Goal: Task Accomplishment & Management: Complete application form

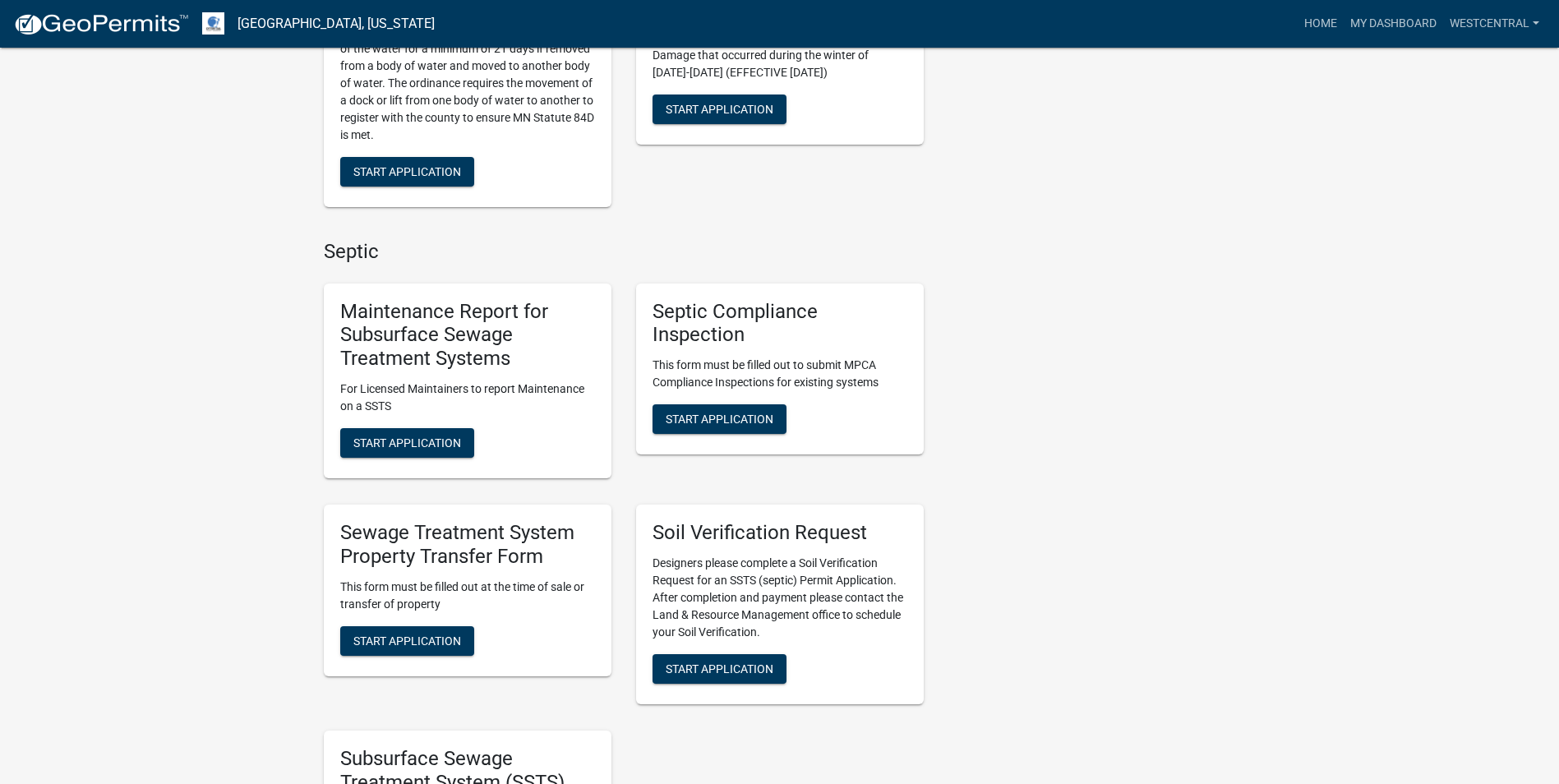
scroll to position [657, 0]
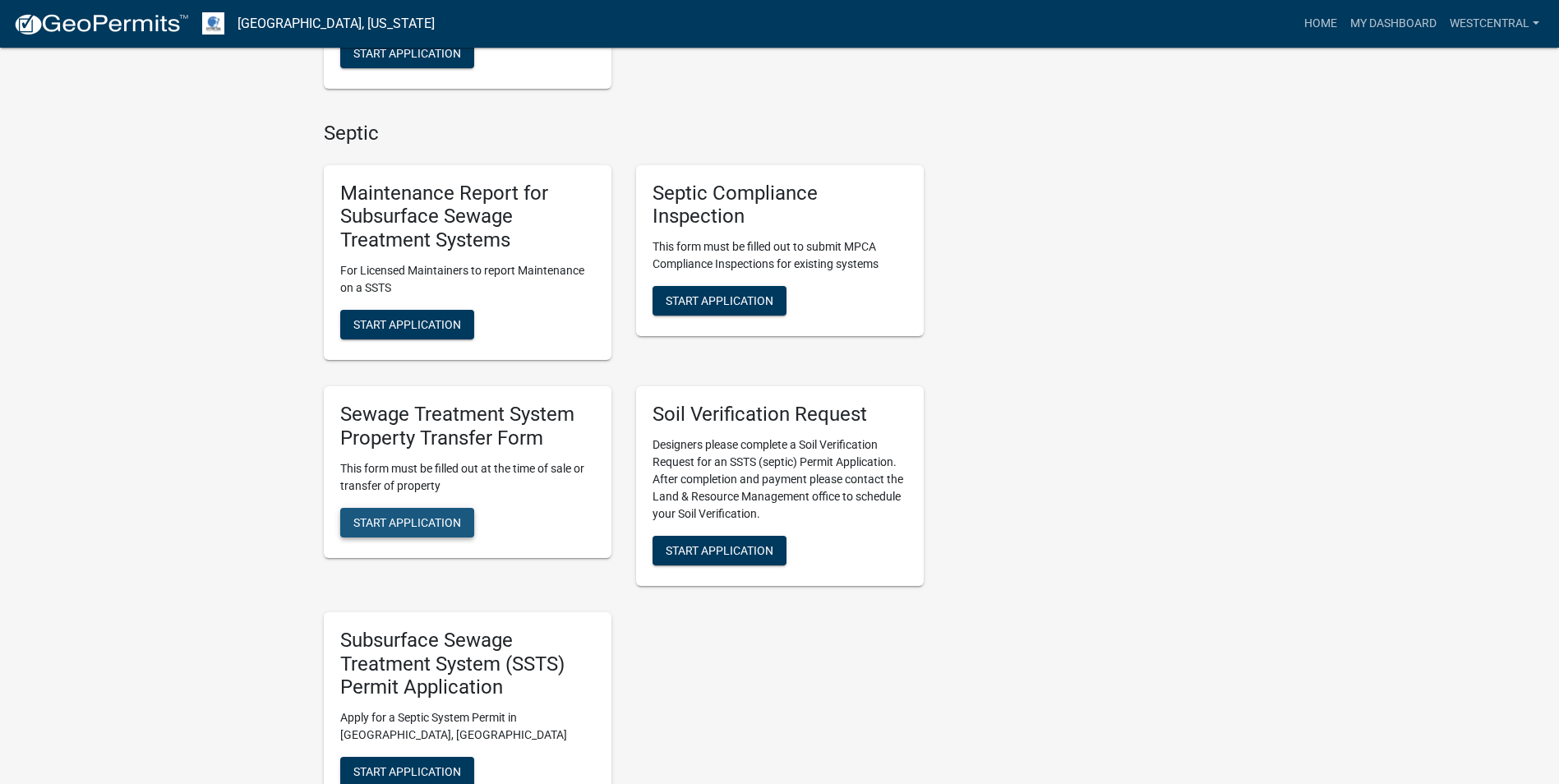
drag, startPoint x: 429, startPoint y: 514, endPoint x: 441, endPoint y: 491, distance: 25.9
click at [436, 501] on div "Sewage Treatment System Property Transfer Form This form must be filled out at …" at bounding box center [467, 471] width 287 height 171
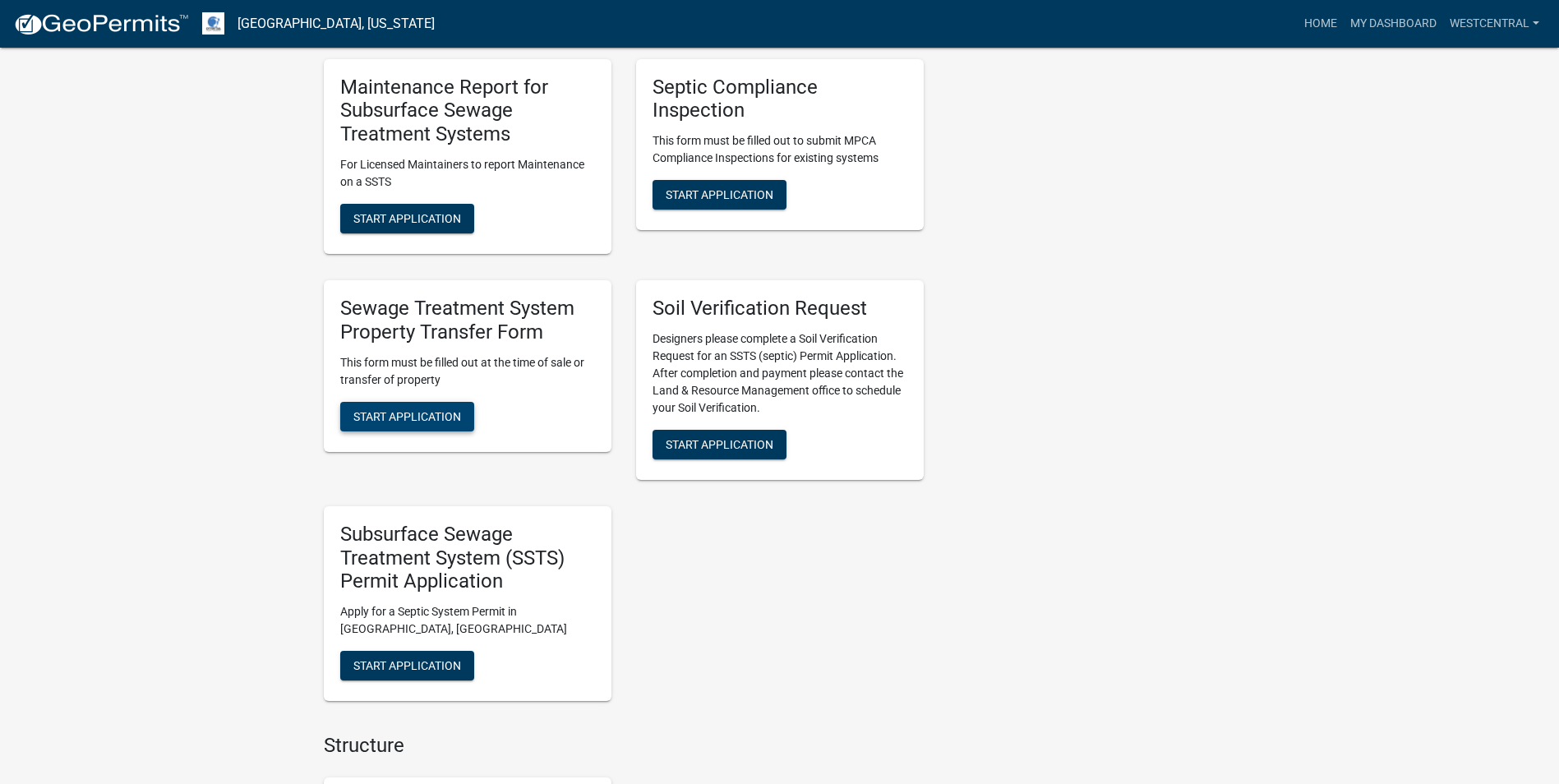
scroll to position [575, 0]
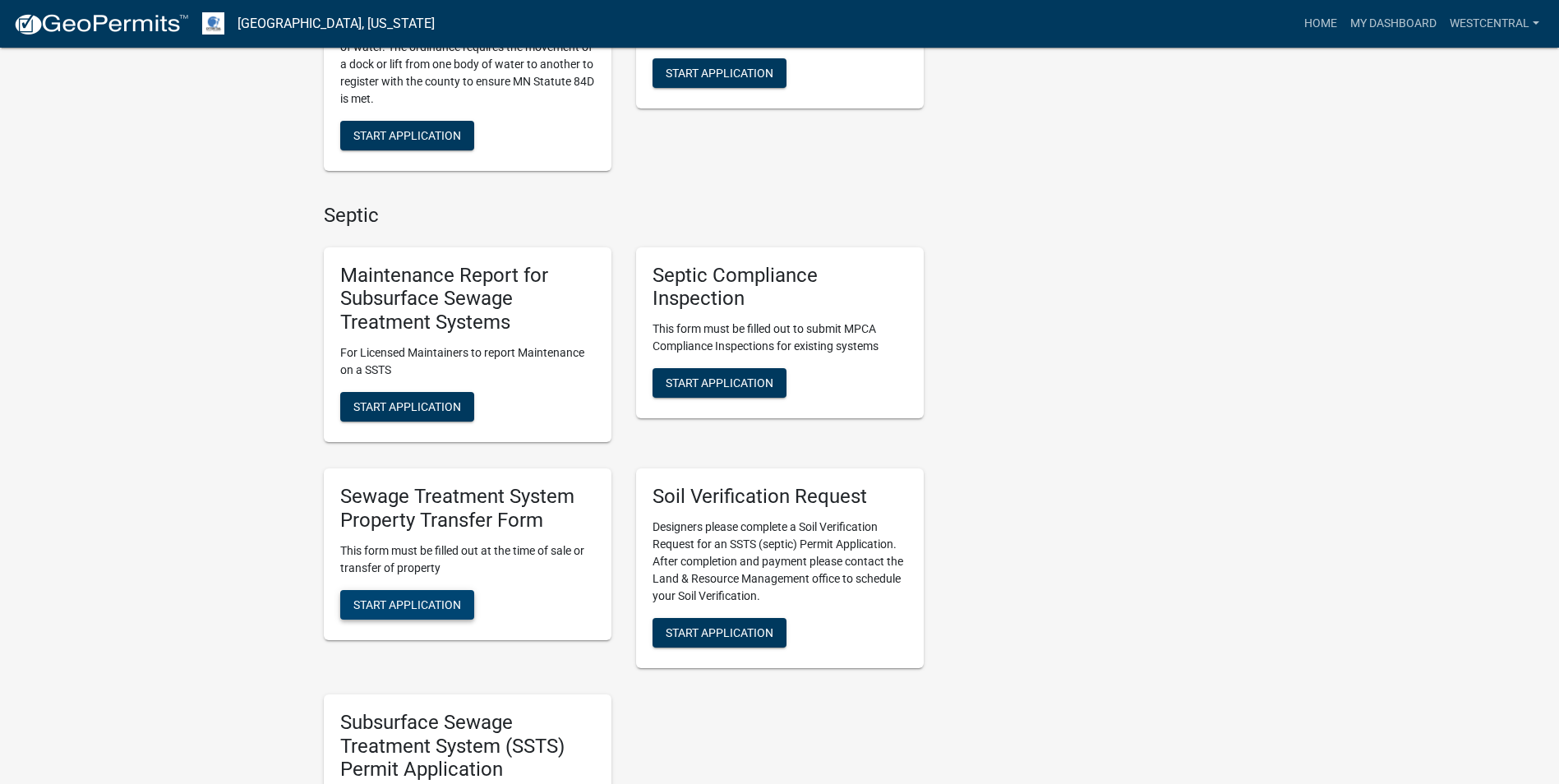
click at [419, 608] on span "Start Application" at bounding box center [407, 604] width 107 height 13
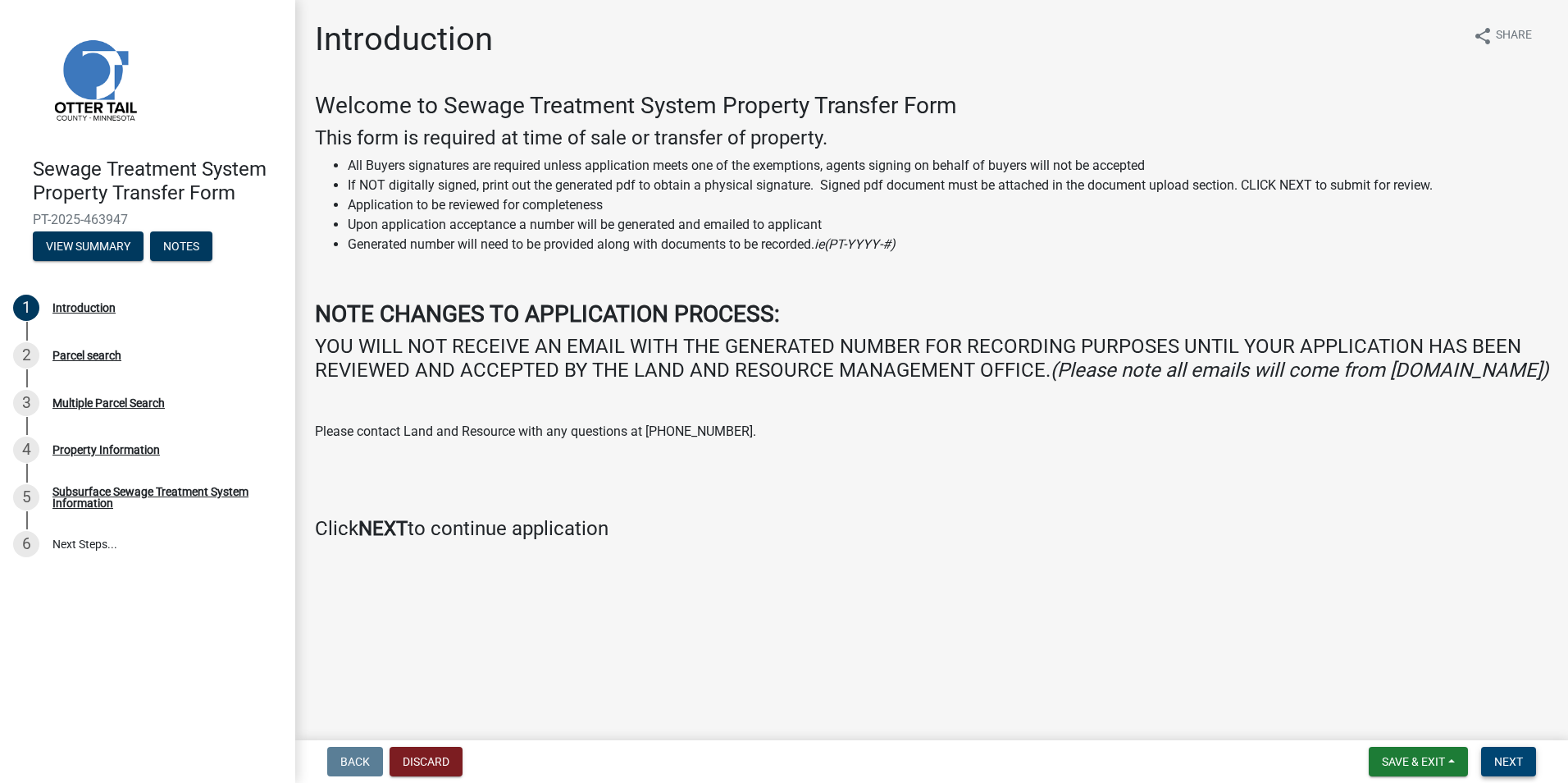
click at [1507, 758] on span "Next" at bounding box center [1508, 761] width 29 height 13
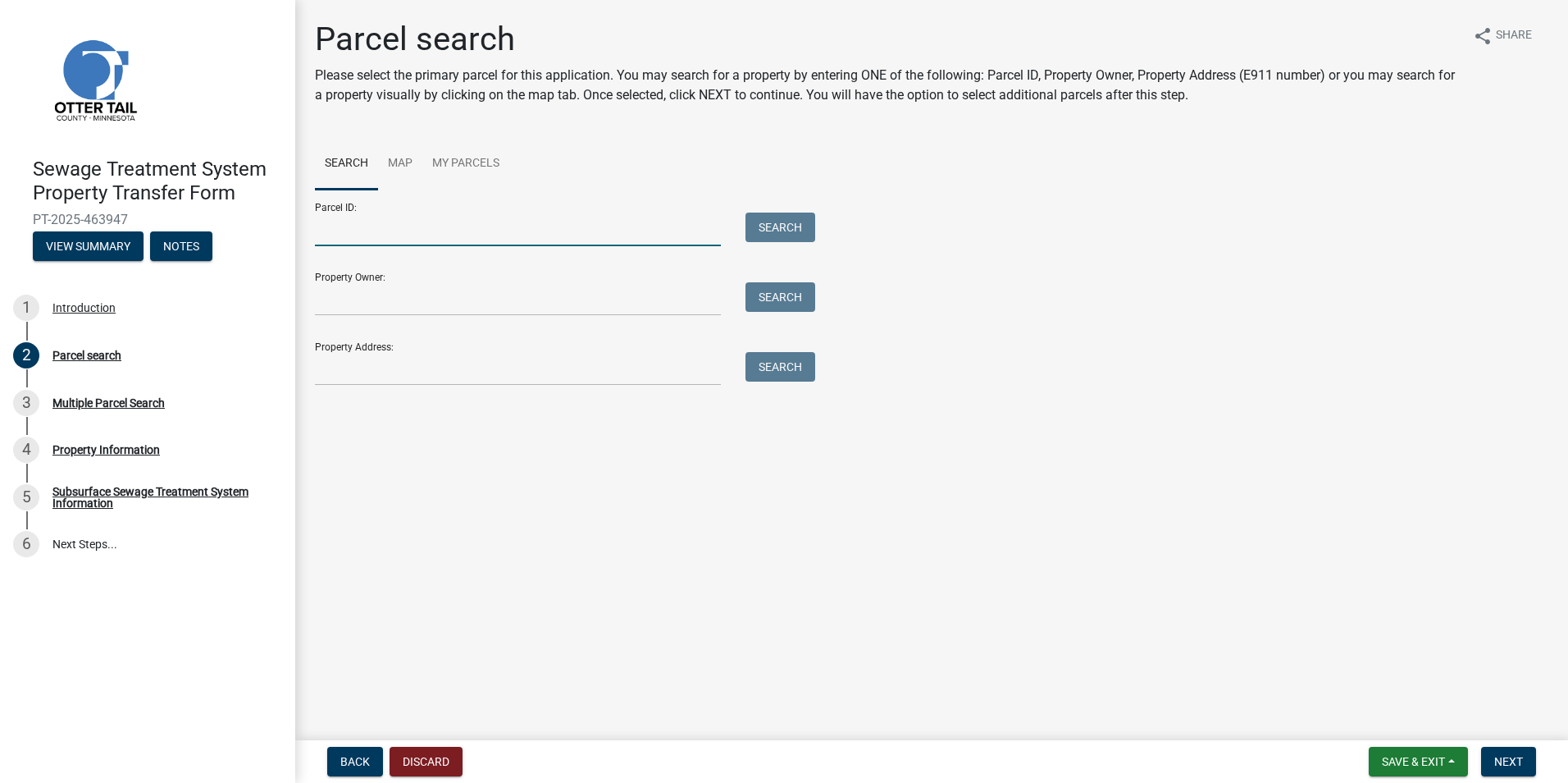
click at [355, 231] on input "Parcel ID:" at bounding box center [518, 228] width 406 height 33
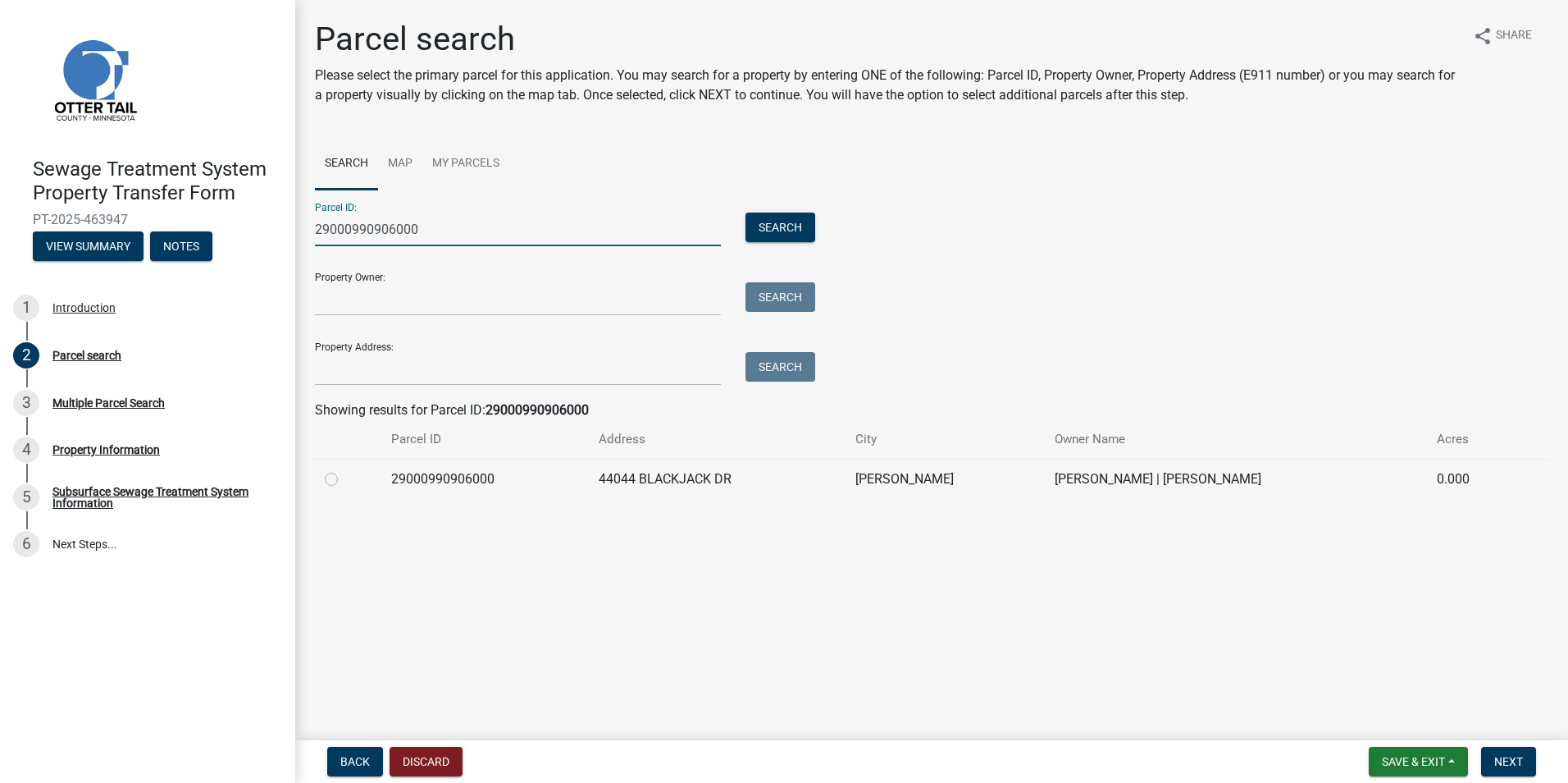
type input "29000990906000"
click at [344, 469] on label at bounding box center [344, 469] width 0 height 0
click at [344, 480] on input "radio" at bounding box center [349, 474] width 11 height 11
radio input "true"
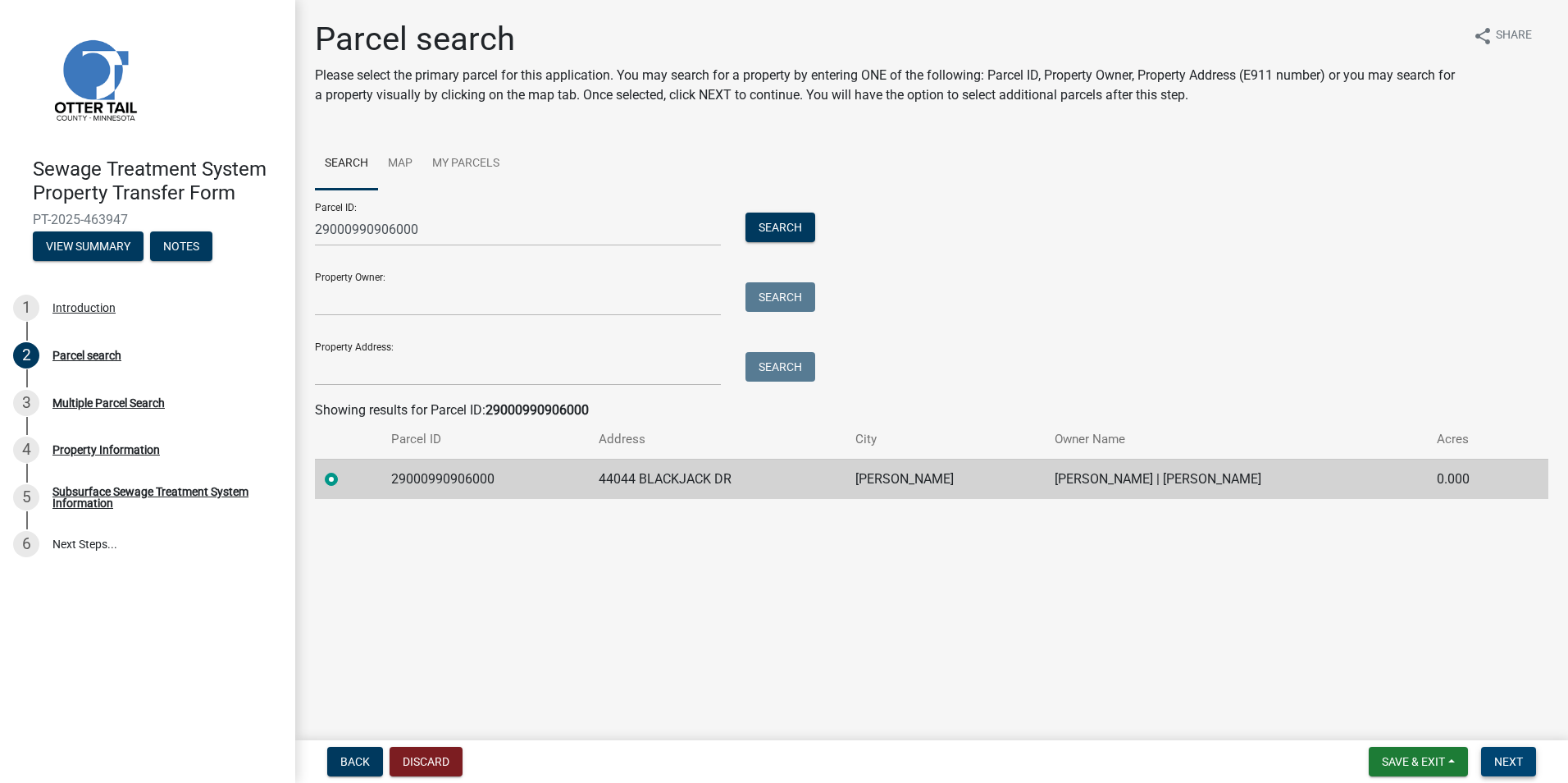
click at [1495, 764] on span "Next" at bounding box center [1508, 761] width 29 height 13
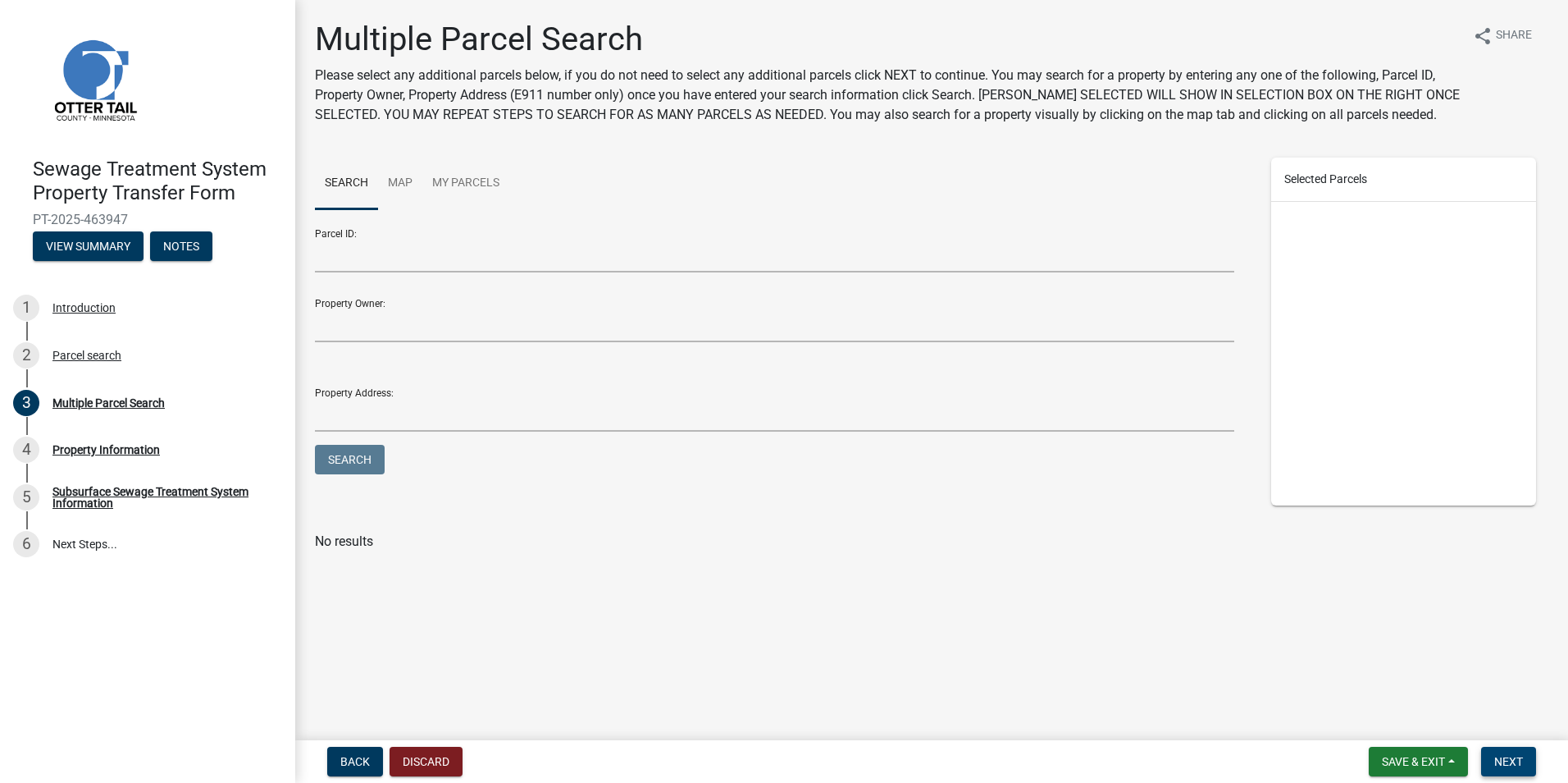
click at [1496, 756] on span "Next" at bounding box center [1508, 761] width 29 height 13
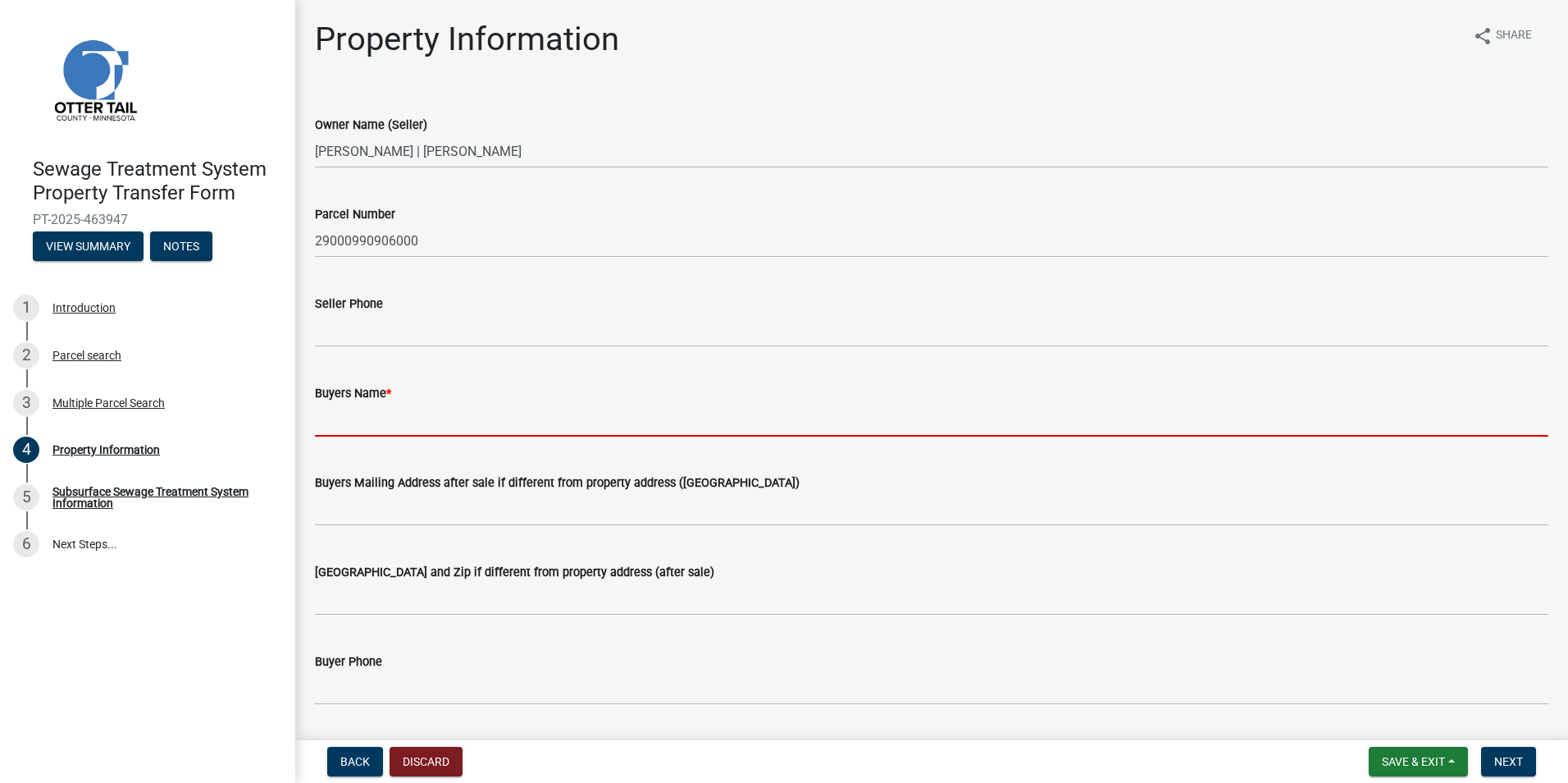
click at [342, 424] on input "Buyers Name *" at bounding box center [932, 419] width 1234 height 33
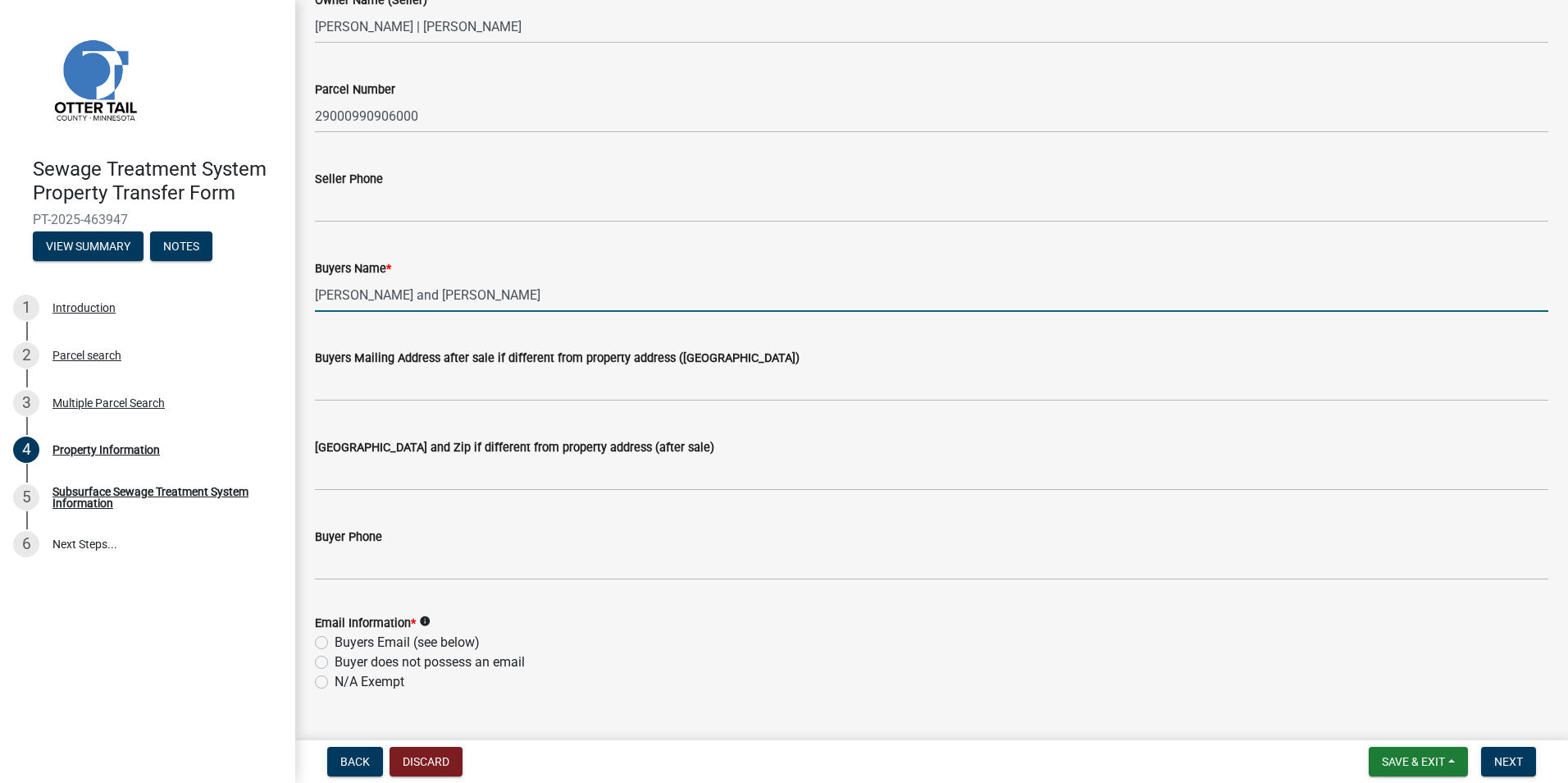
scroll to position [246, 0]
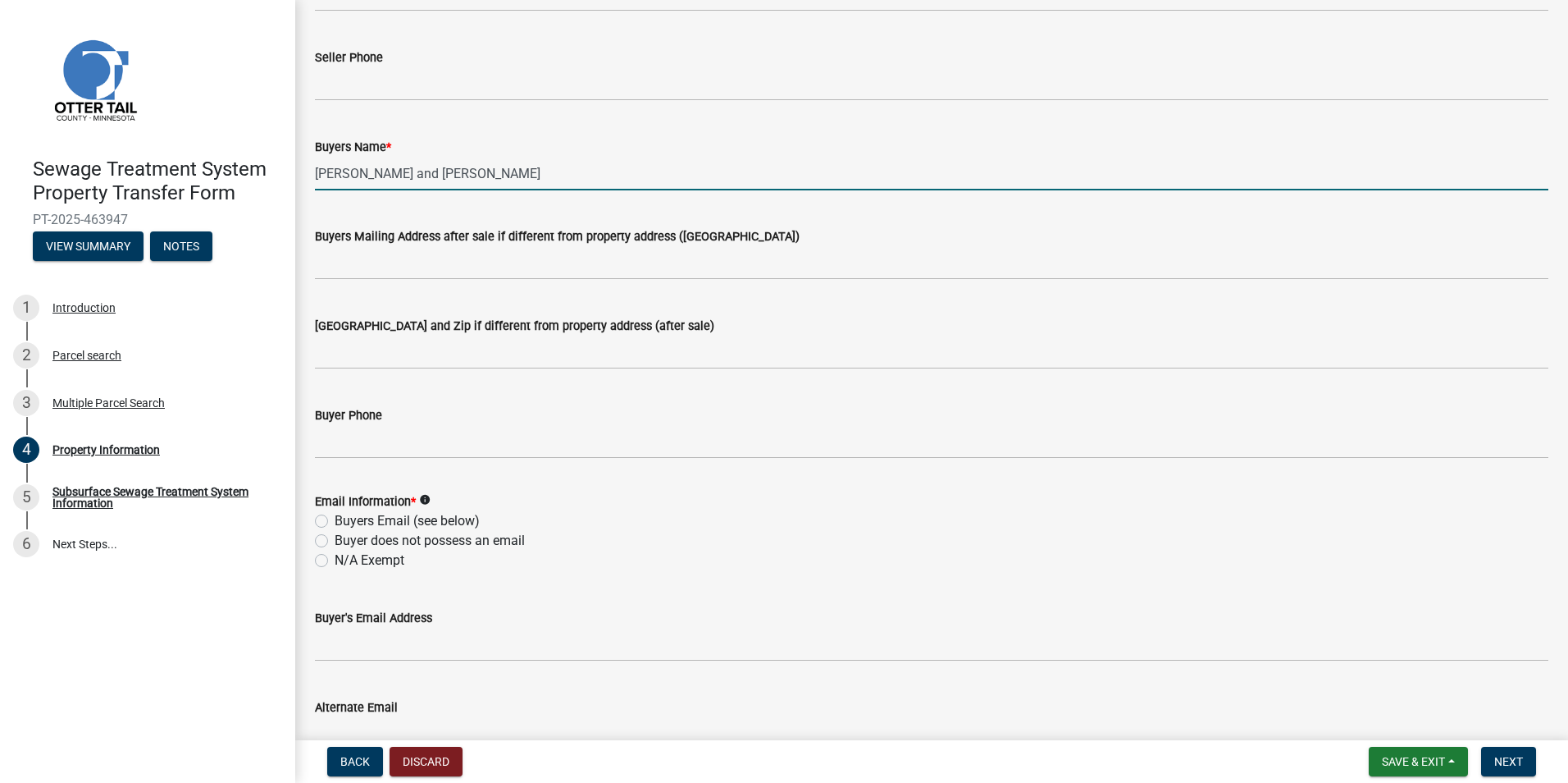
type input "[PERSON_NAME] and [PERSON_NAME]"
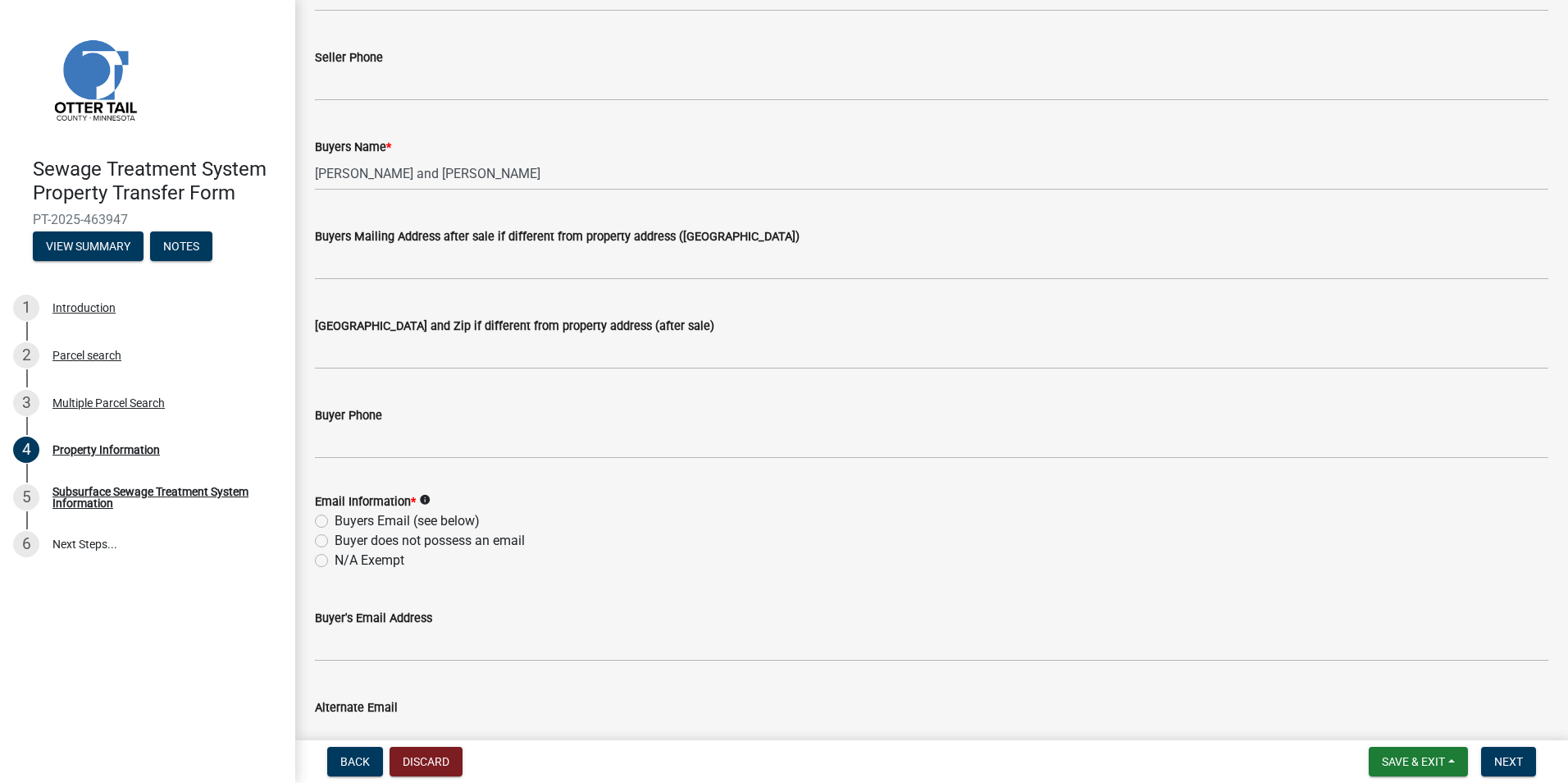
click at [334, 562] on label "N/A Exempt" at bounding box center [369, 560] width 70 height 20
click at [334, 561] on input "N/A Exempt" at bounding box center [339, 555] width 11 height 11
radio input "true"
click at [1484, 760] on button "Next" at bounding box center [1508, 761] width 54 height 30
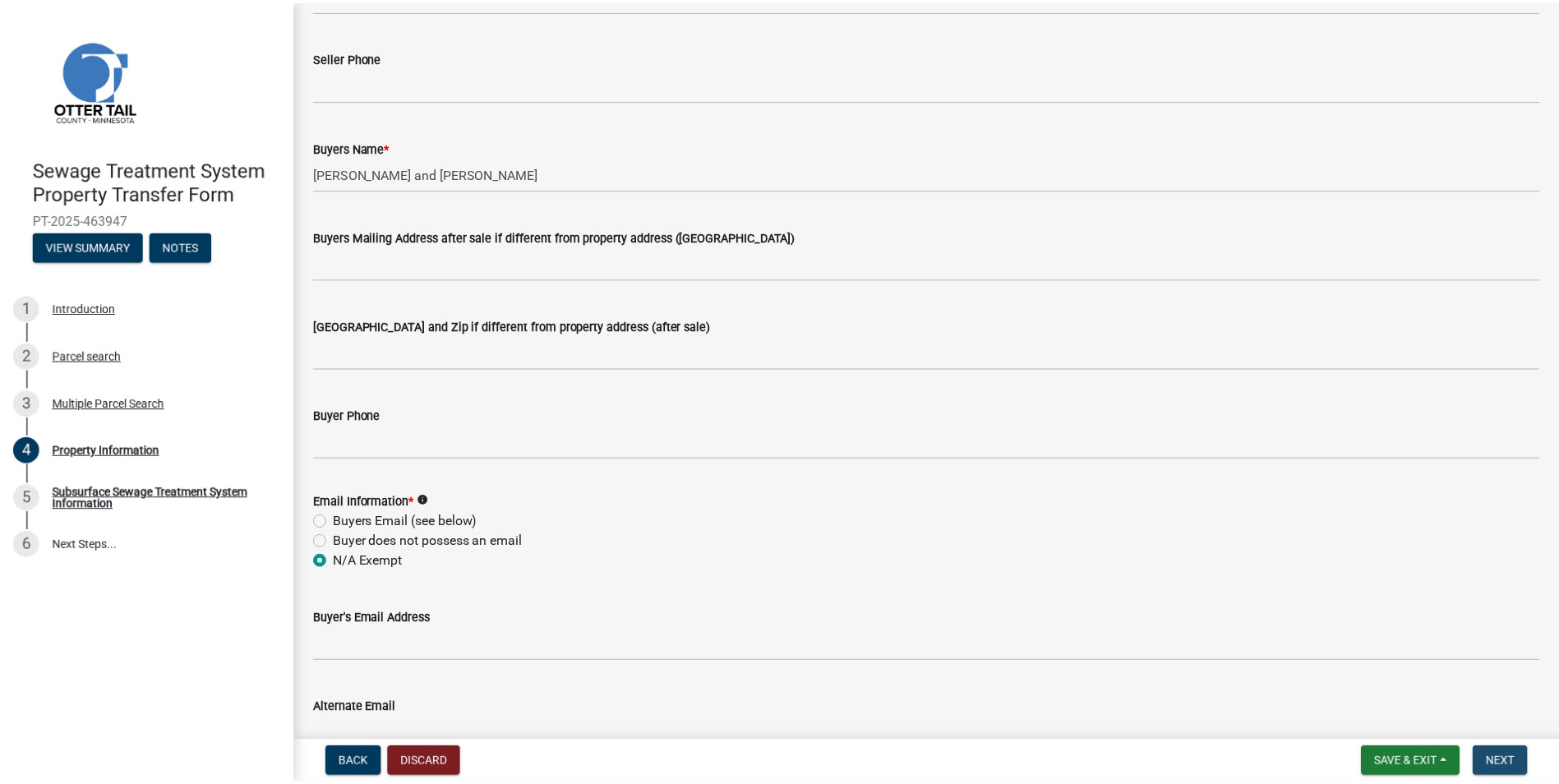
scroll to position [0, 0]
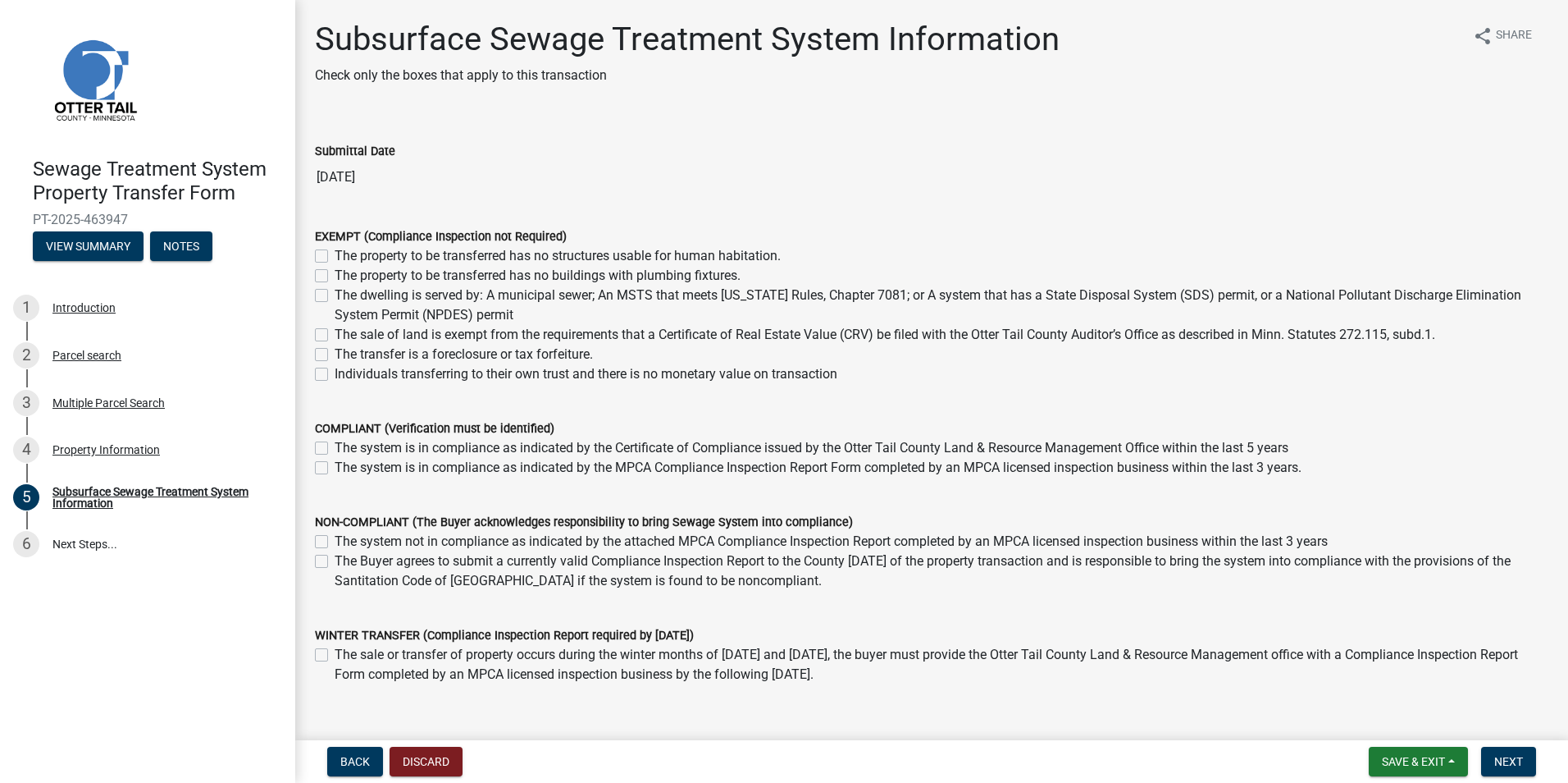
click at [334, 252] on label "The property to be transferred has no structures usable for human habitation." at bounding box center [557, 255] width 446 height 20
click at [334, 252] on input "The property to be transferred has no structures usable for human habitation." at bounding box center [339, 250] width 11 height 11
checkbox input "true"
checkbox input "false"
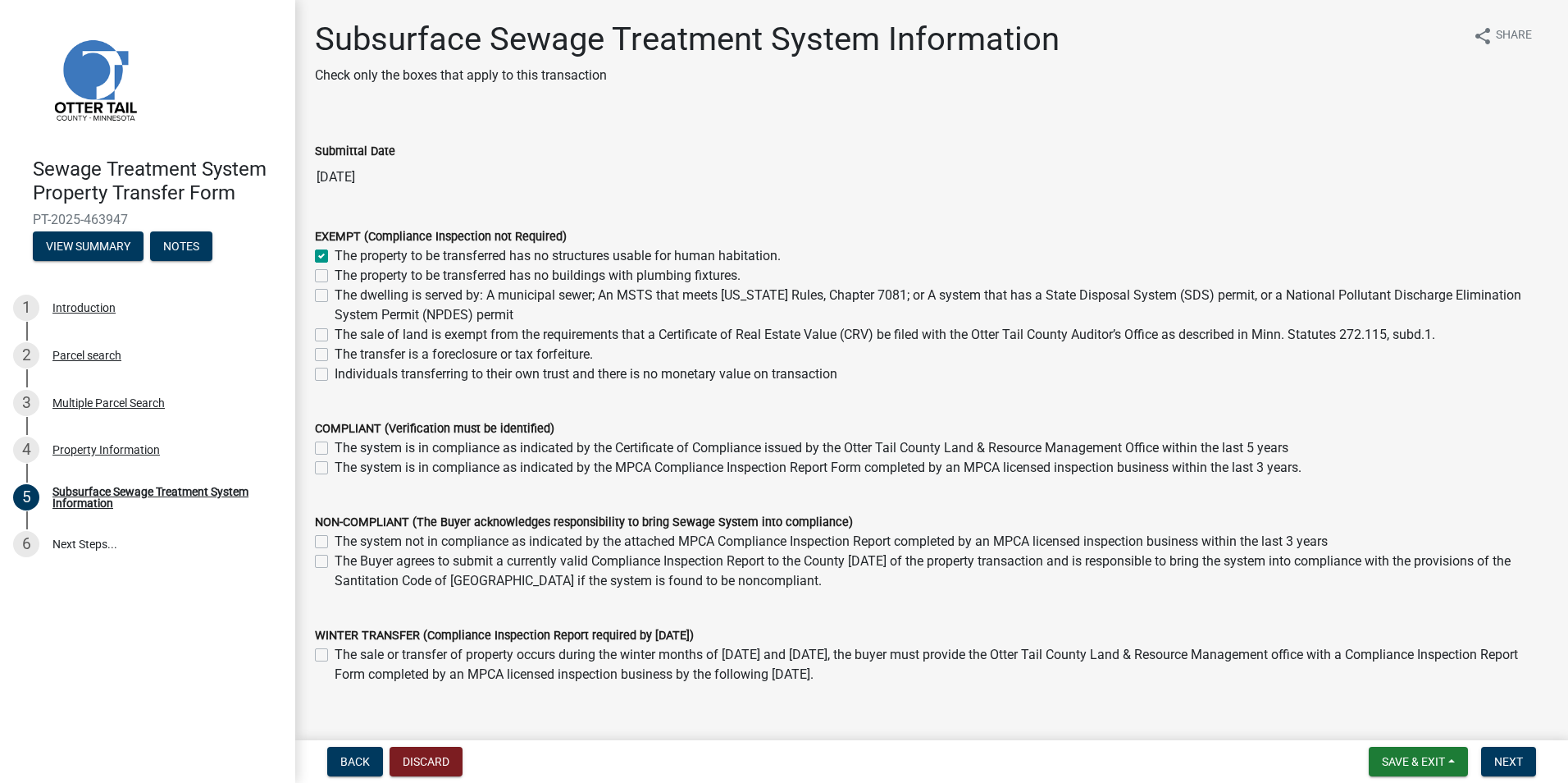
checkbox input "false"
click at [1512, 757] on span "Next" at bounding box center [1508, 761] width 29 height 13
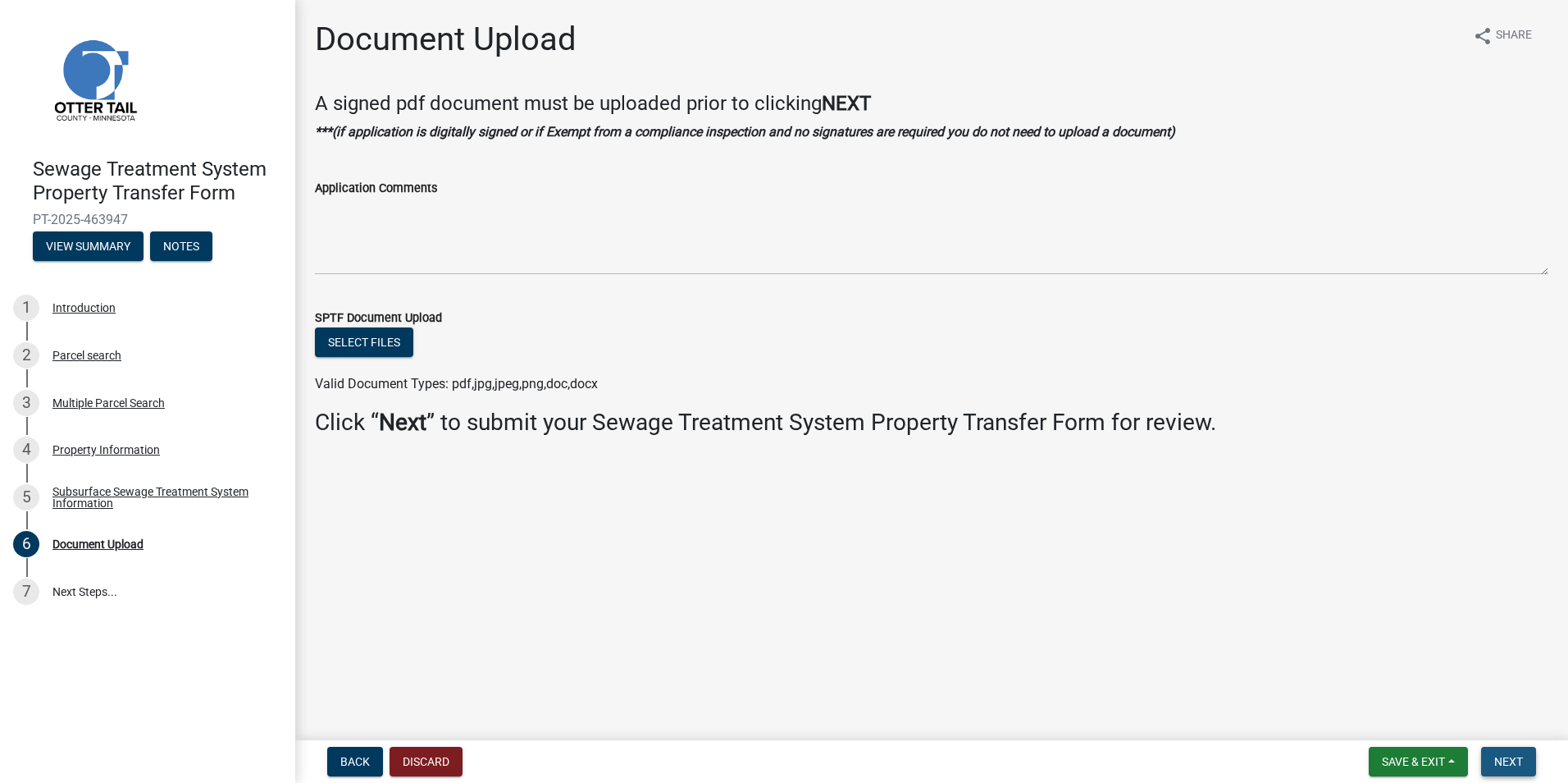
click at [1511, 759] on span "Next" at bounding box center [1508, 761] width 29 height 13
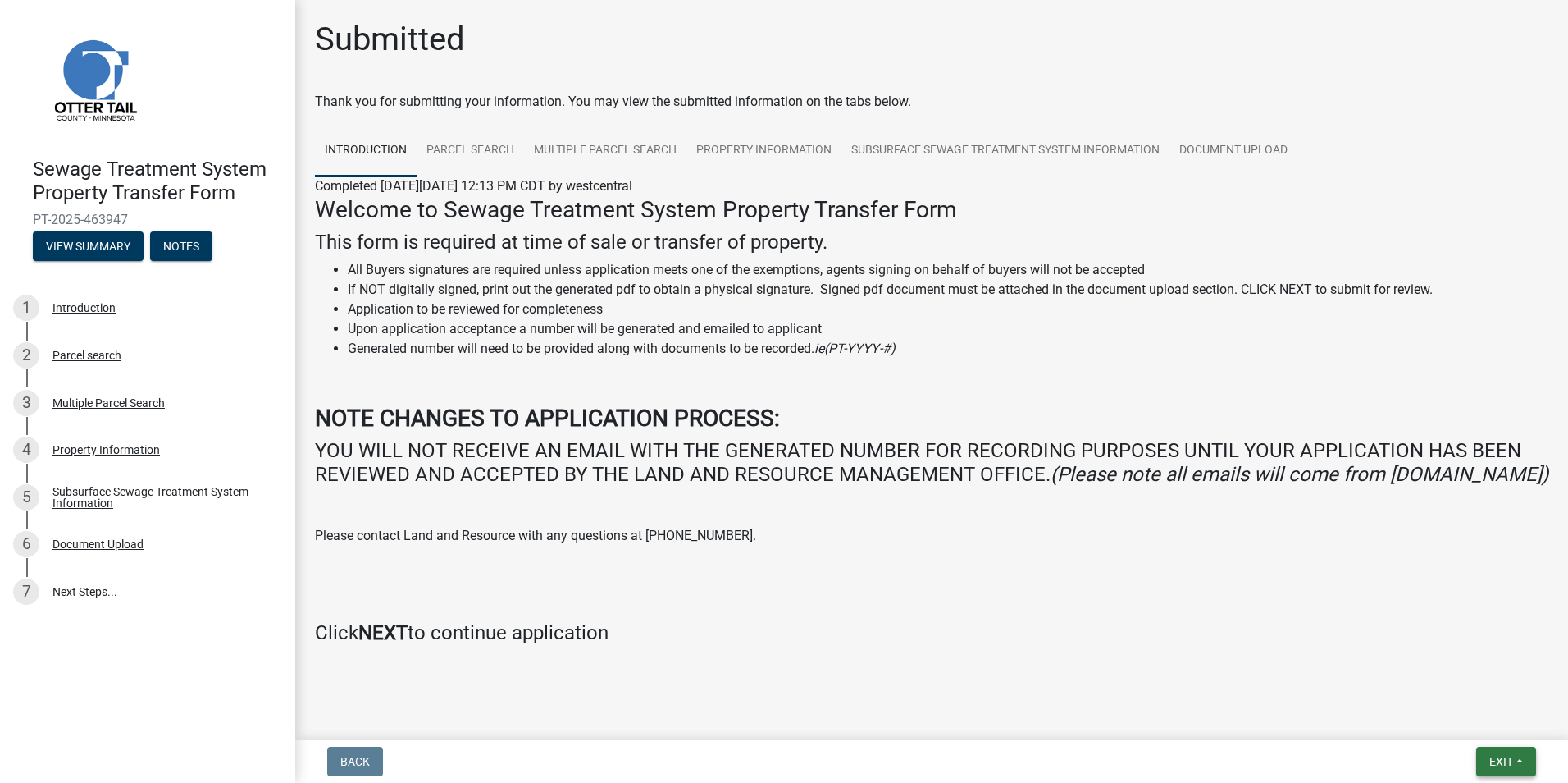
click at [1486, 755] on button "Exit" at bounding box center [1506, 761] width 60 height 30
click at [1443, 718] on button "Save & Exit" at bounding box center [1470, 718] width 131 height 39
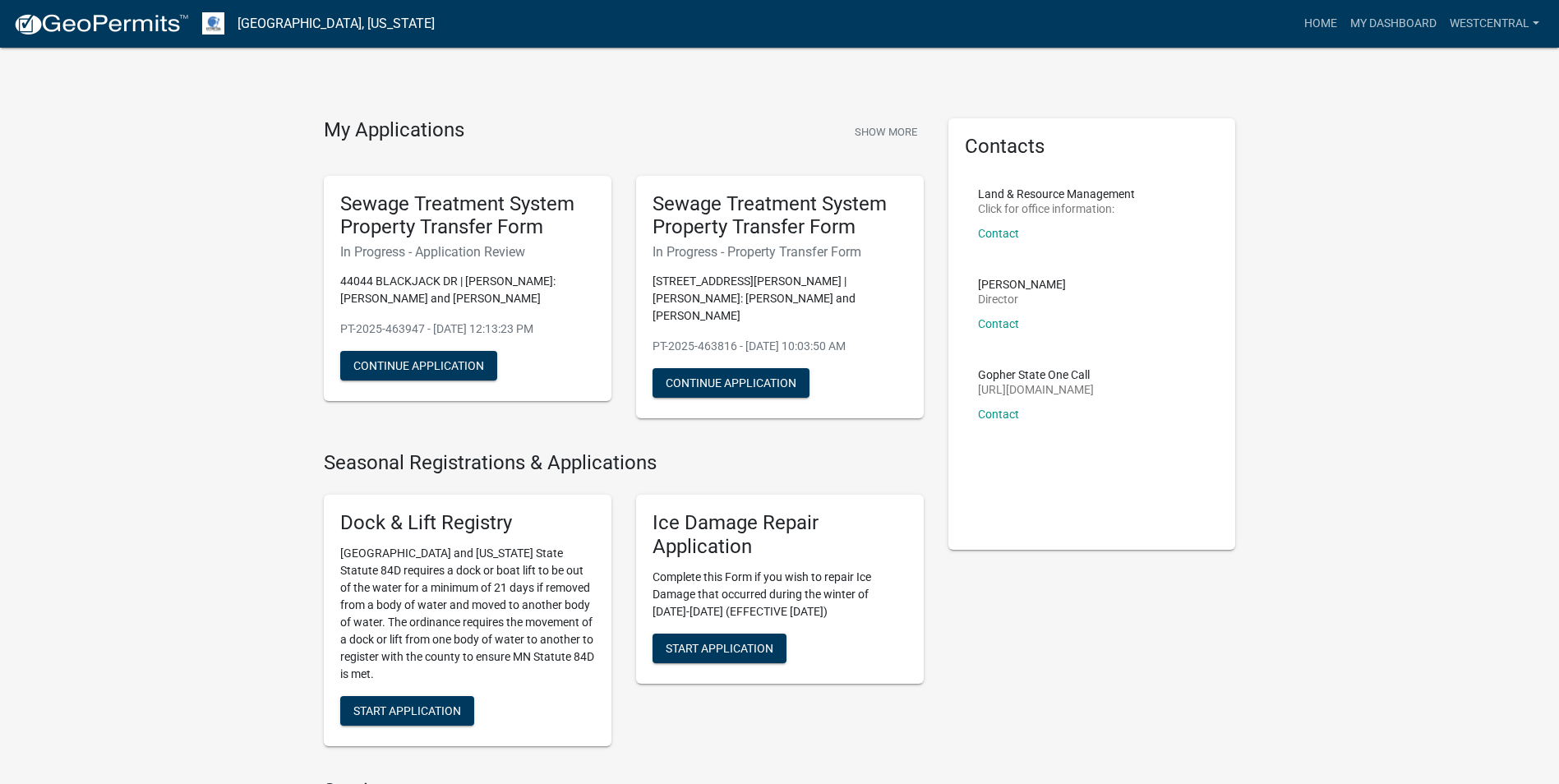
click at [0, 556] on html "Internet Explorer does NOT work with GeoPermits. Get a new browser for more sec…" at bounding box center [780, 392] width 1559 height 784
drag, startPoint x: 0, startPoint y: 554, endPoint x: 134, endPoint y: 540, distance: 134.7
